Goal: Transaction & Acquisition: Purchase product/service

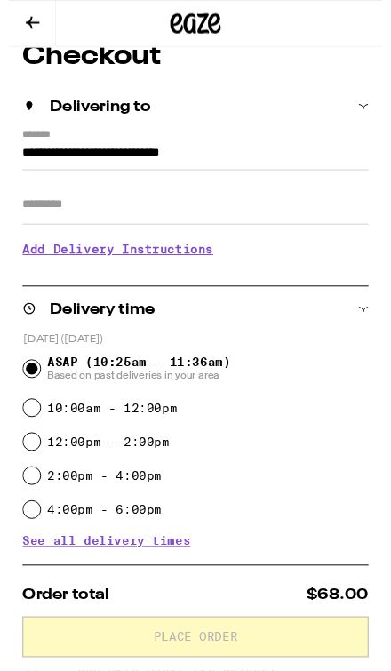
scroll to position [317, 0]
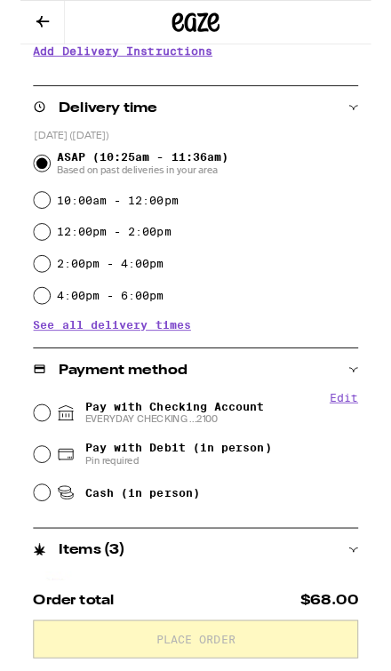
click at [228, 433] on div "Payment method" at bounding box center [195, 412] width 362 height 48
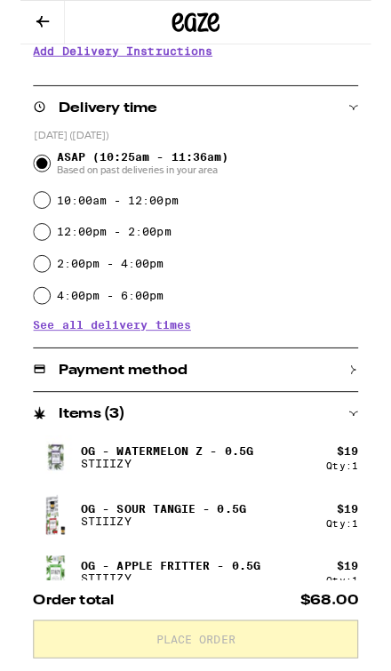
click at [277, 415] on div "Payment method" at bounding box center [195, 412] width 362 height 16
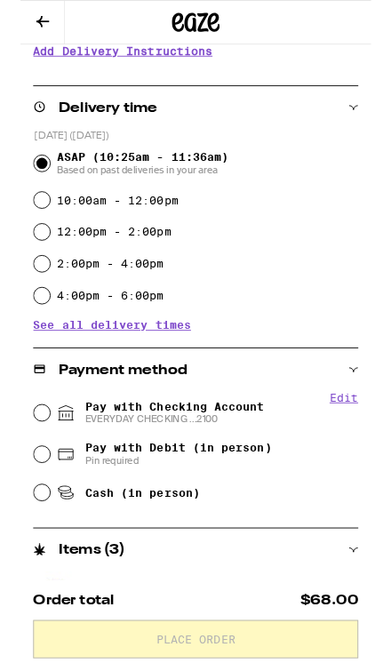
click at [198, 471] on span "EVERYDAY CHECKING ...2100" at bounding box center [172, 467] width 200 height 14
click at [33, 469] on input "Pay with Checking Account EVERYDAY CHECKING ...2100" at bounding box center [24, 460] width 18 height 18
radio input "true"
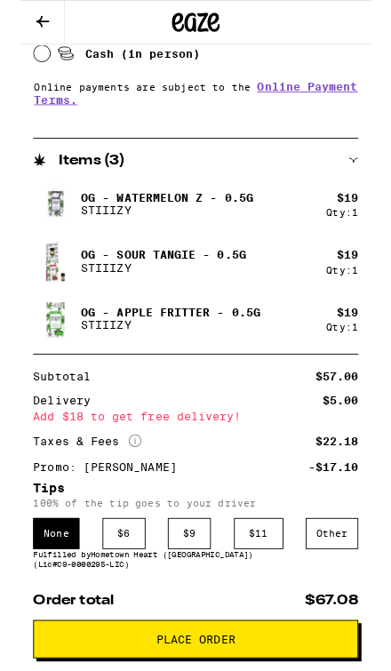
scroll to position [807, 0]
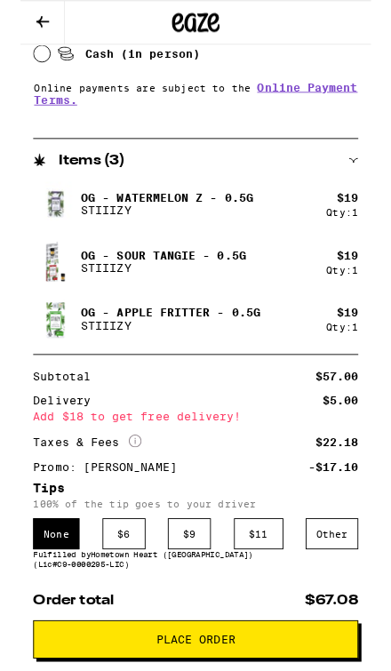
click at [103, 608] on div "$ 6" at bounding box center [116, 594] width 48 height 35
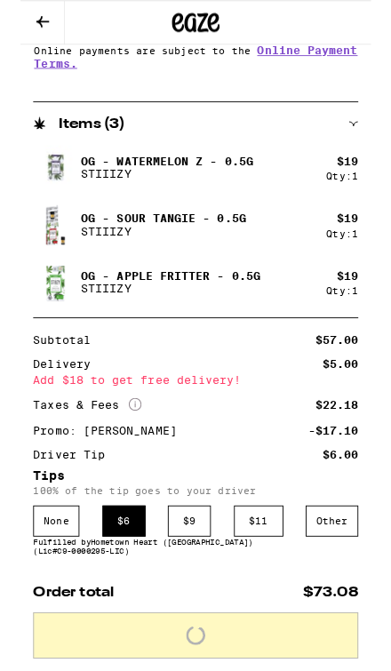
scroll to position [840, 0]
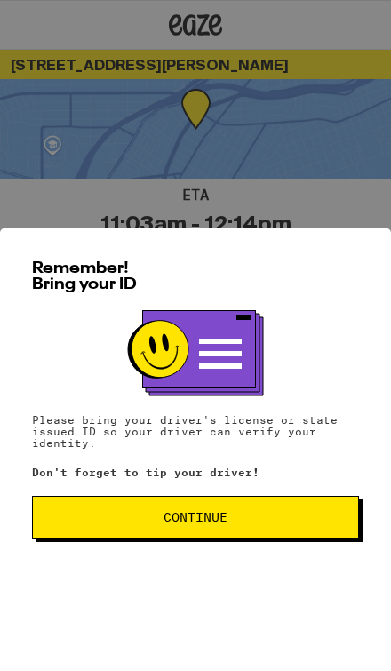
click at [286, 517] on div "Remember! Bring your ID Please bring your driver's license or state issued ID s…" at bounding box center [195, 449] width 391 height 442
click at [286, 517] on button "Continue" at bounding box center [195, 517] width 327 height 43
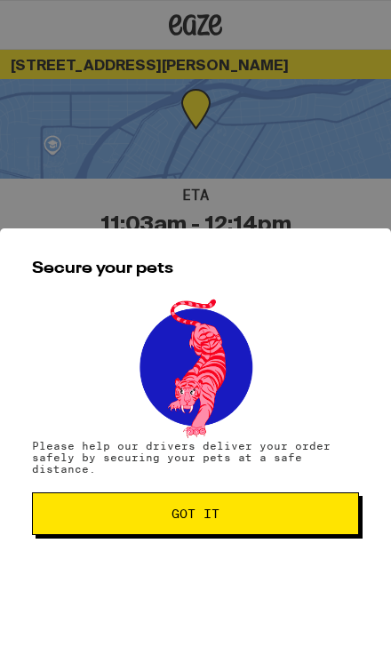
click at [277, 520] on span "Got it" at bounding box center [195, 513] width 297 height 12
